Goal: Task Accomplishment & Management: Manage account settings

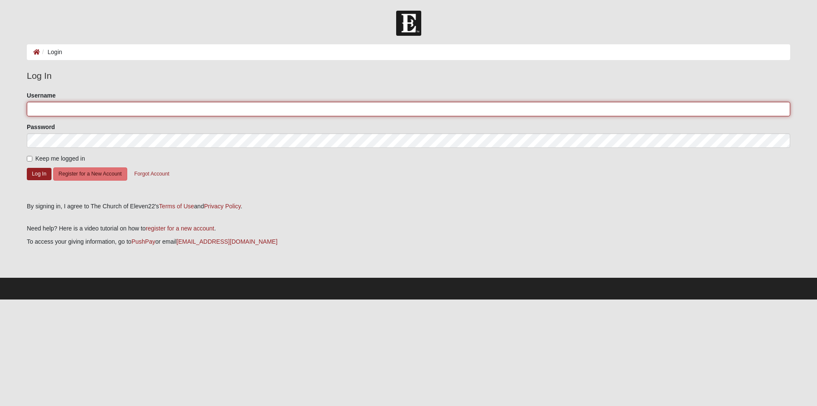
type input "AndersonFamily1110"
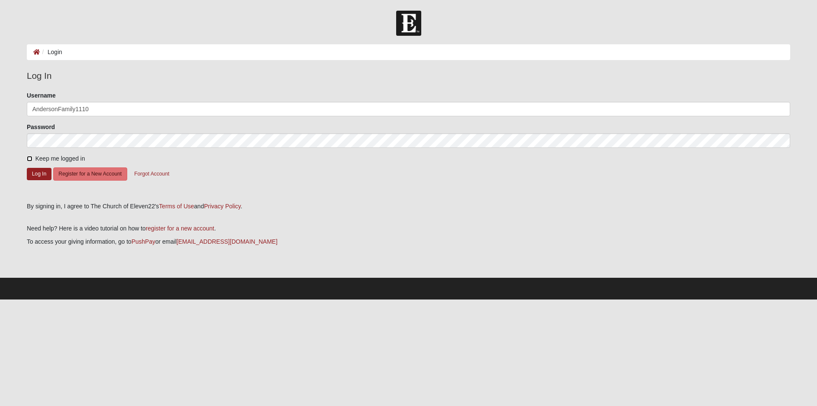
click at [29, 156] on input "Keep me logged in" at bounding box center [30, 159] width 6 height 6
checkbox input "true"
click at [34, 170] on button "Log In" at bounding box center [39, 174] width 25 height 12
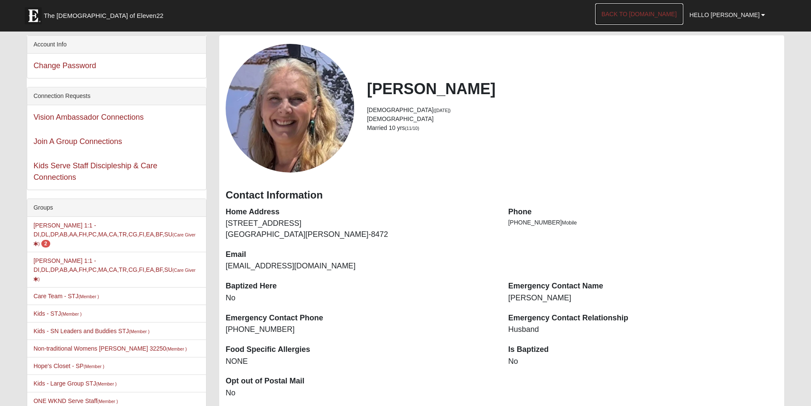
click at [678, 14] on link "Back to [DOMAIN_NAME]" at bounding box center [639, 13] width 88 height 21
